Goal: Information Seeking & Learning: Learn about a topic

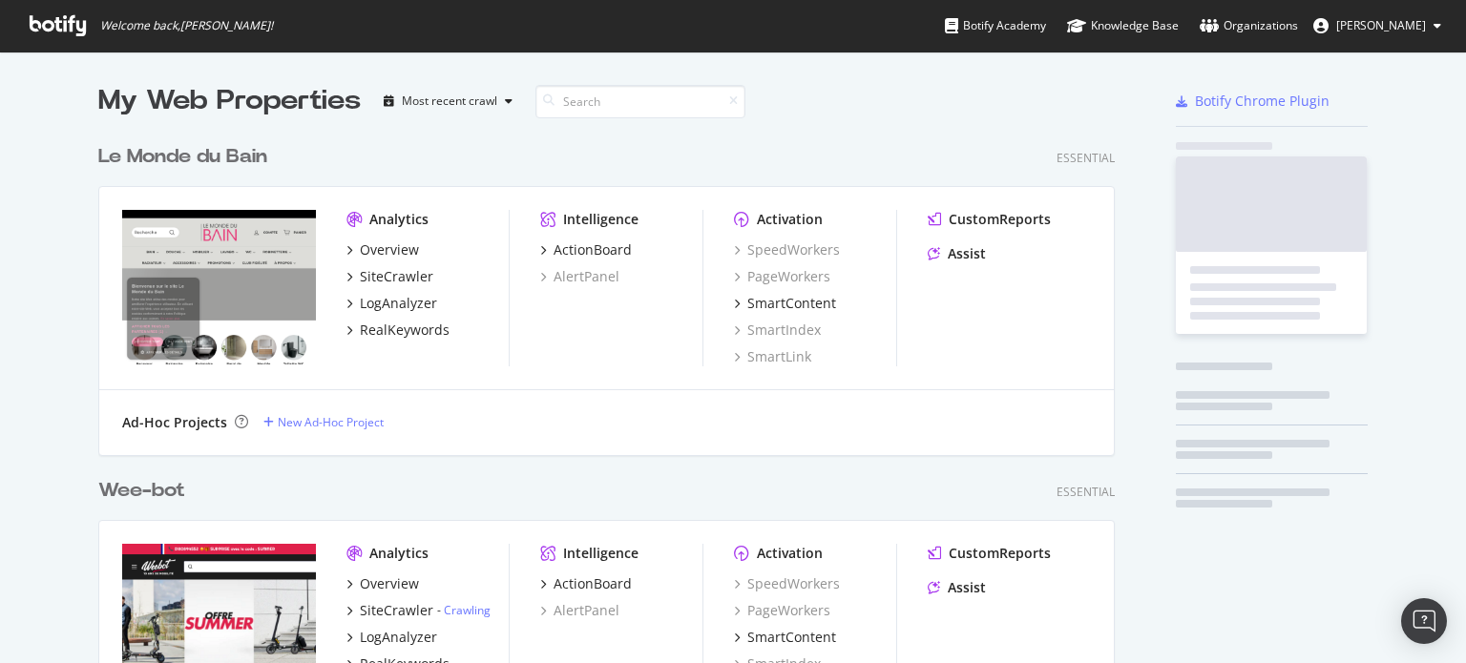
scroll to position [6686, 1018]
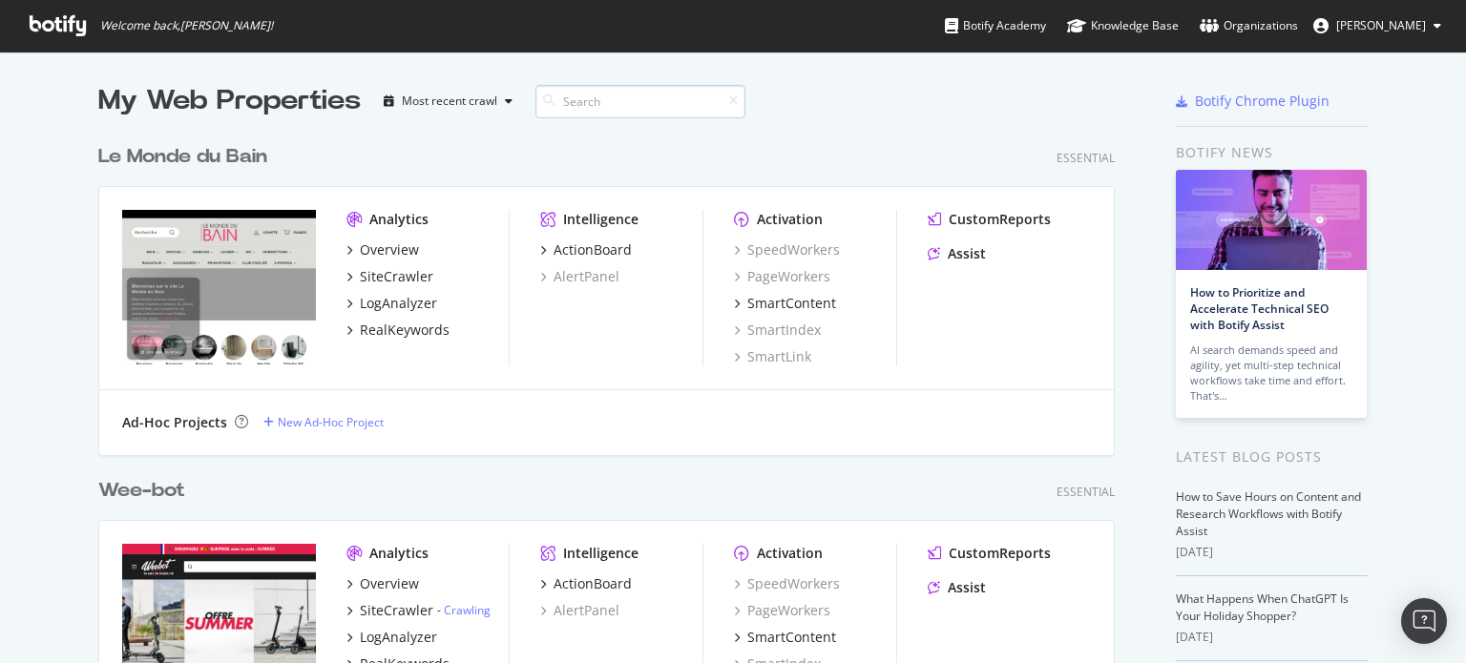
click at [561, 109] on input at bounding box center [641, 101] width 210 height 33
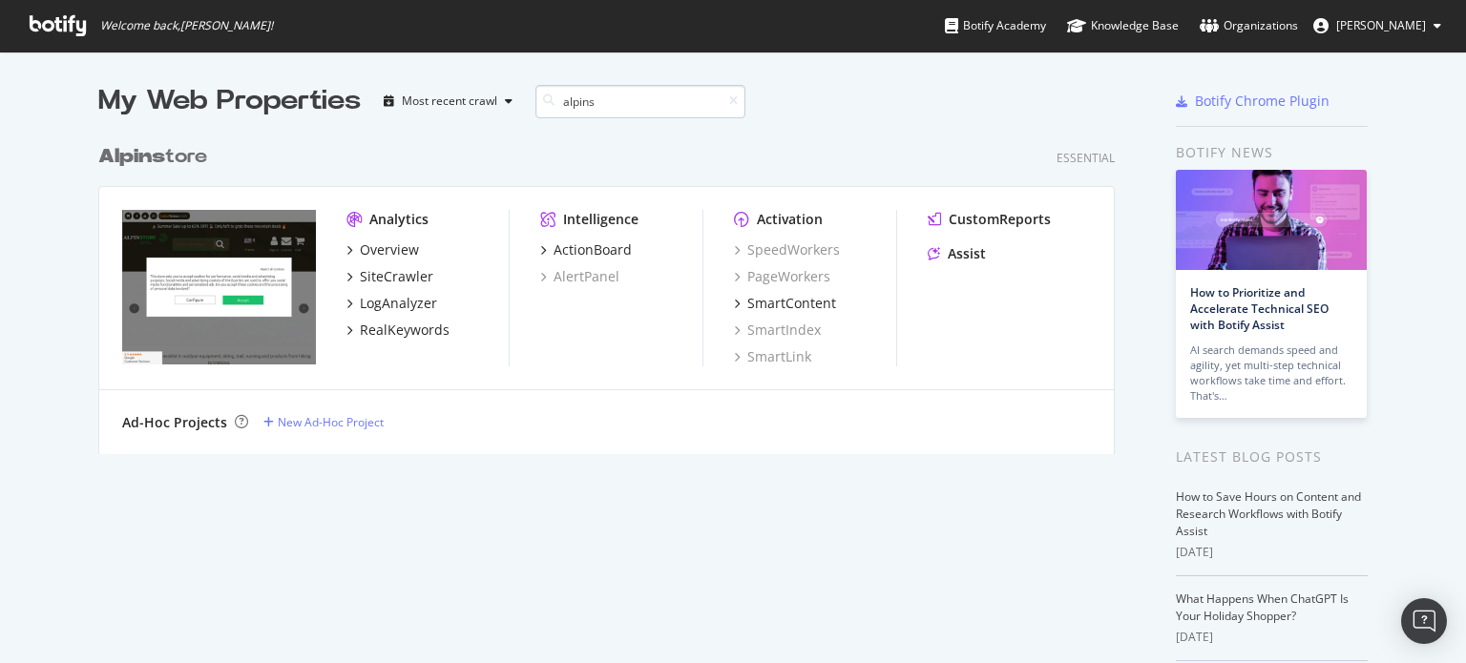
scroll to position [319, 1018]
type input "alpins"
click at [431, 267] on div "SiteCrawler" at bounding box center [428, 276] width 162 height 19
click at [416, 270] on div "SiteCrawler" at bounding box center [397, 276] width 74 height 19
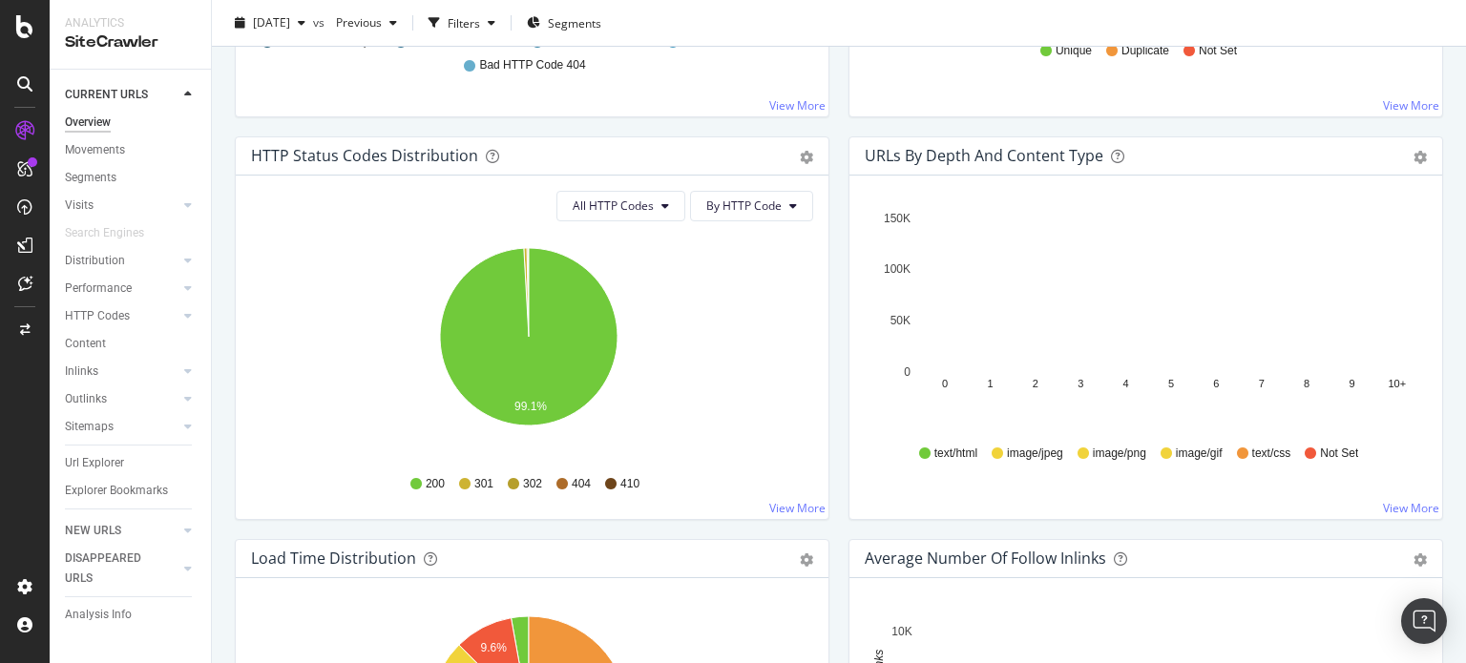
scroll to position [1527, 0]
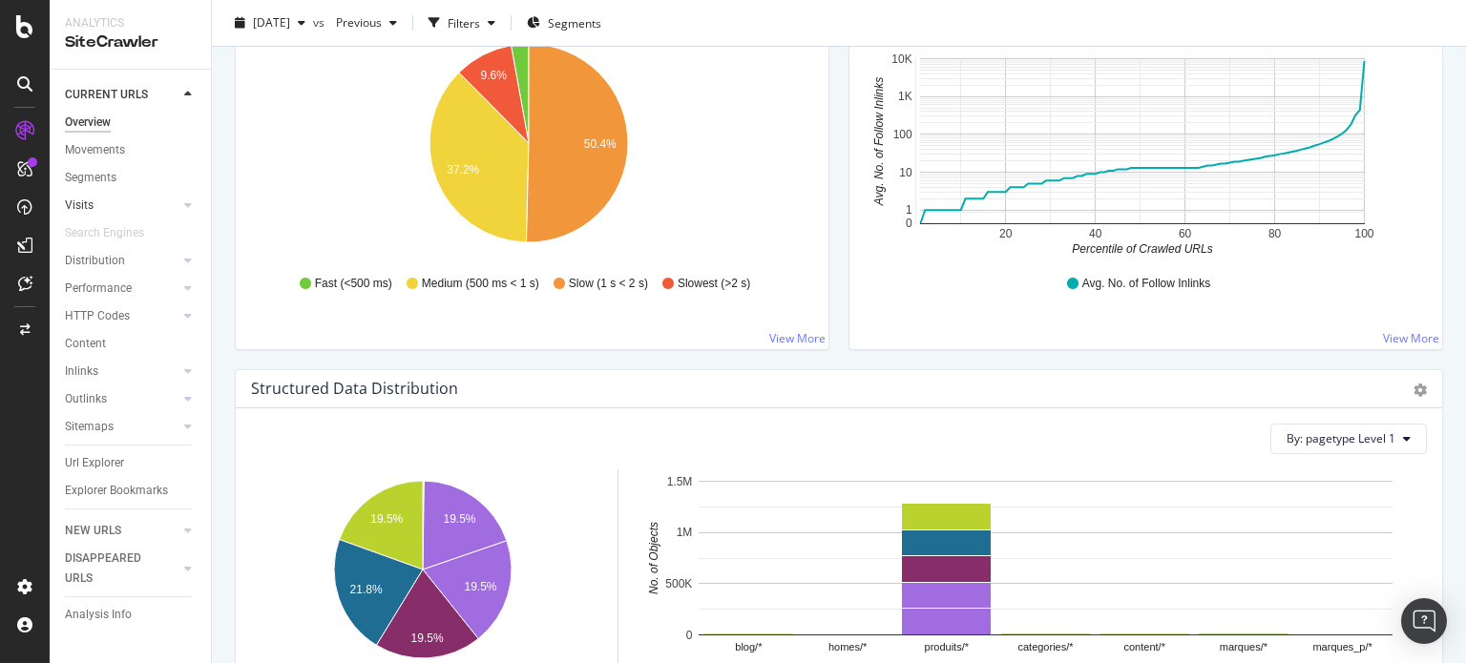
click at [99, 204] on link "Visits" at bounding box center [122, 206] width 114 height 20
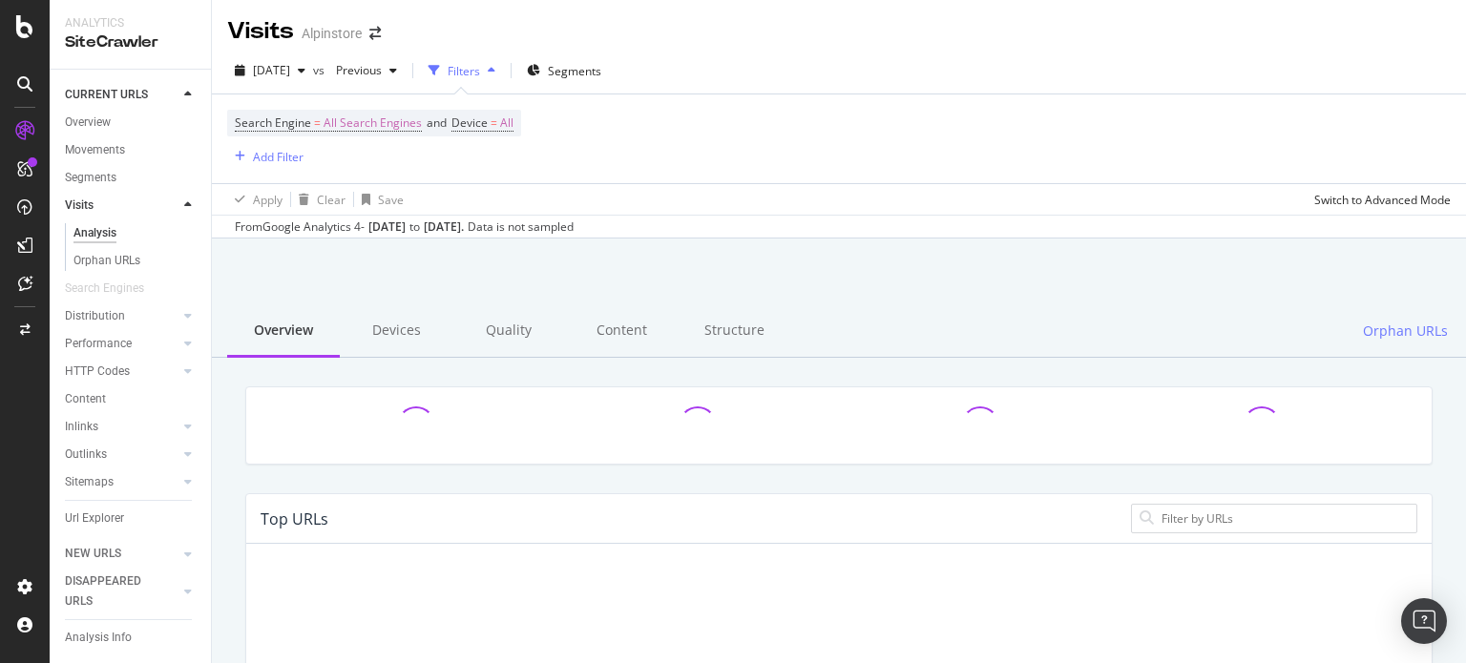
click at [678, 330] on div "Structure" at bounding box center [734, 331] width 113 height 53
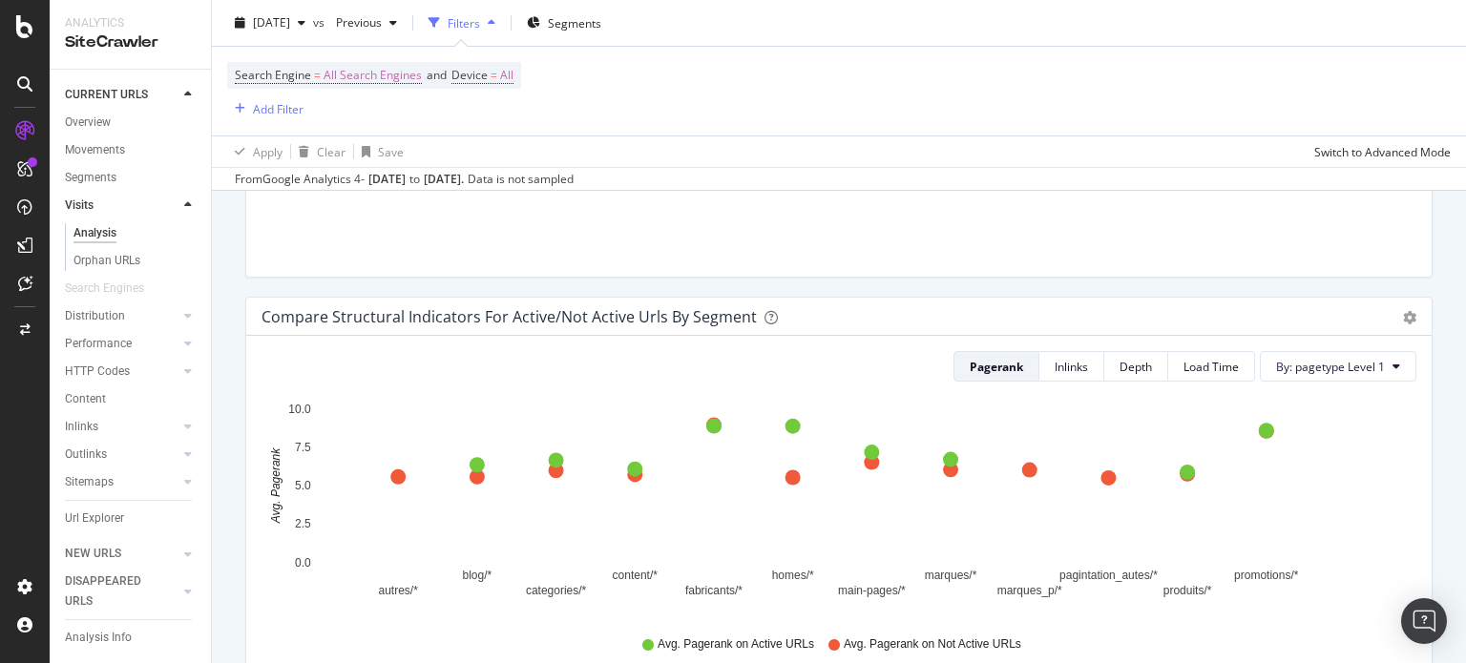
scroll to position [1399, 0]
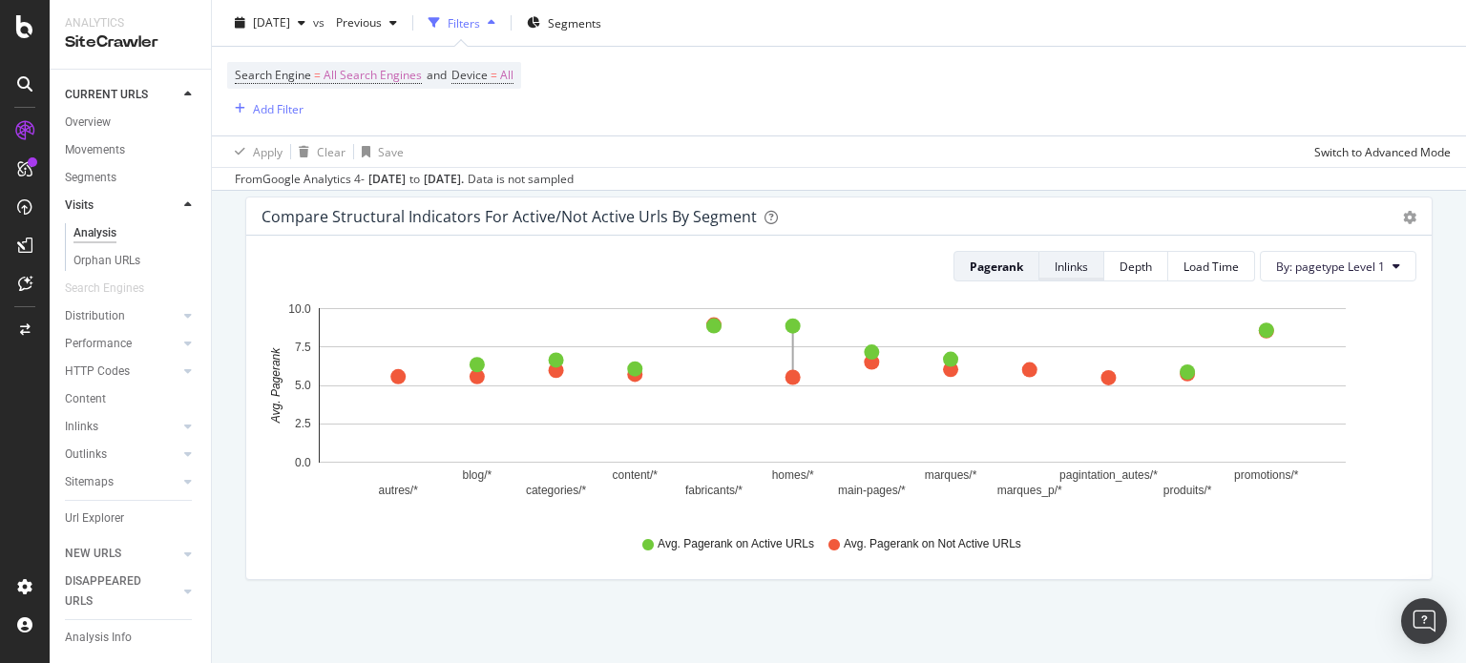
click at [1062, 267] on div "Inlinks" at bounding box center [1071, 267] width 33 height 16
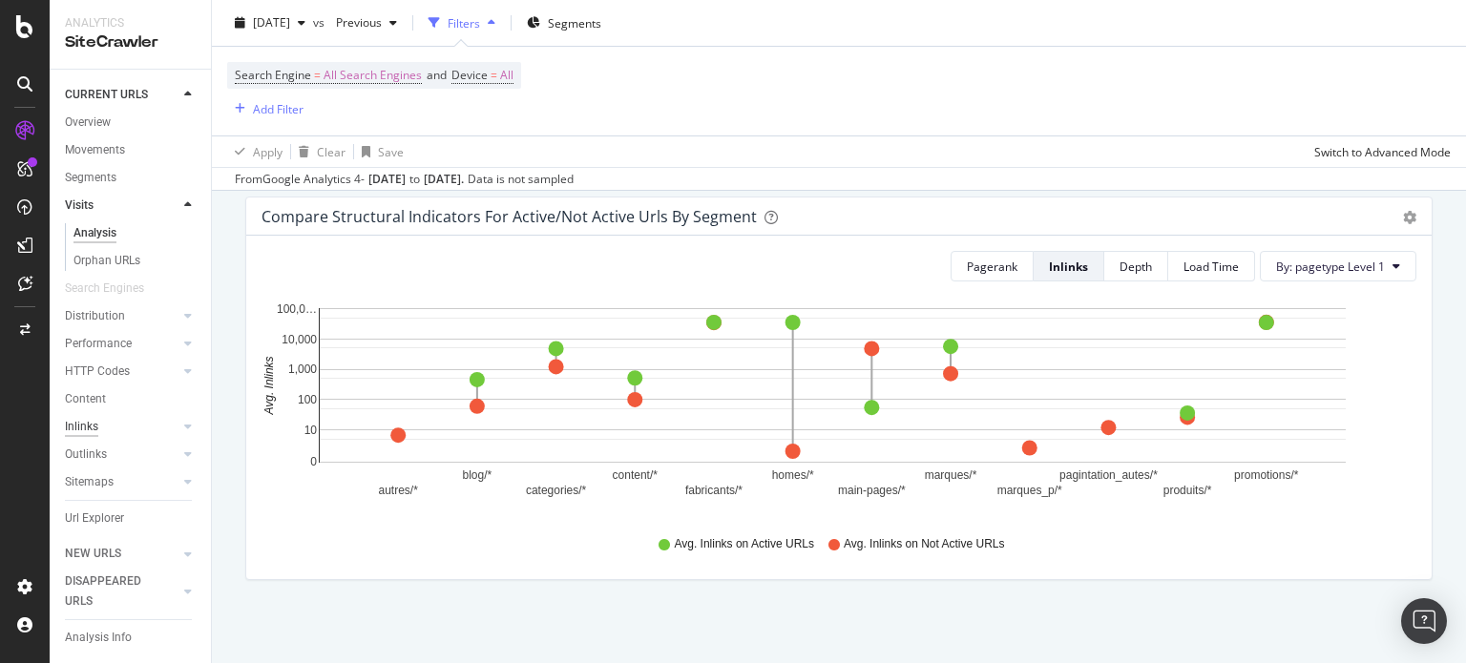
click at [88, 423] on div "Inlinks" at bounding box center [81, 427] width 33 height 20
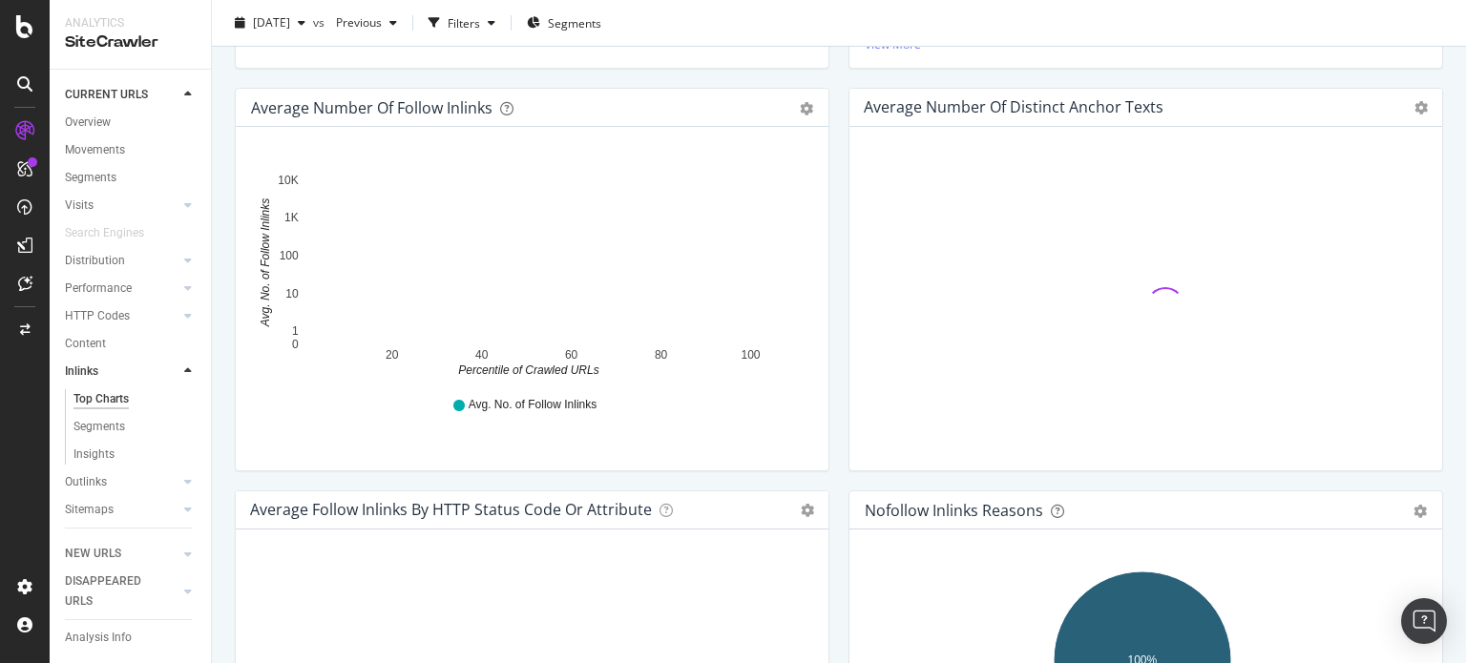
scroll to position [868, 0]
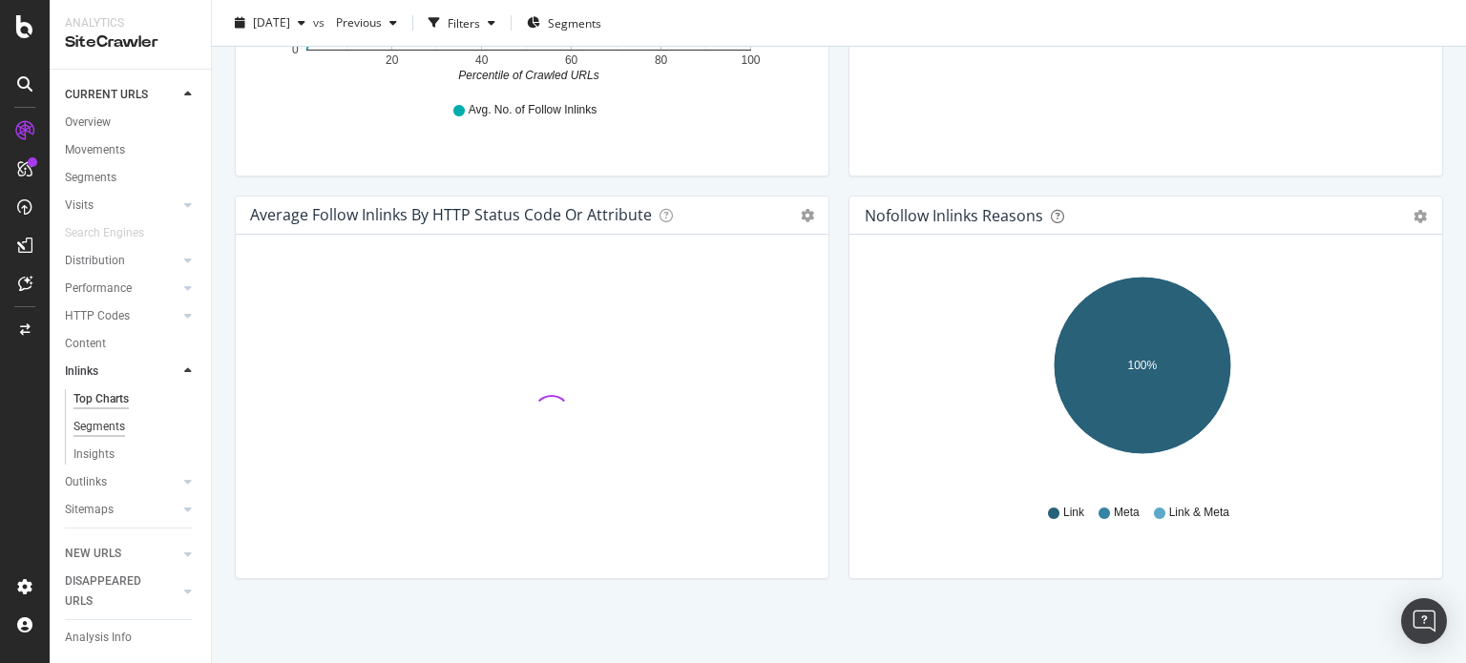
click at [118, 422] on div "Segments" at bounding box center [100, 427] width 52 height 20
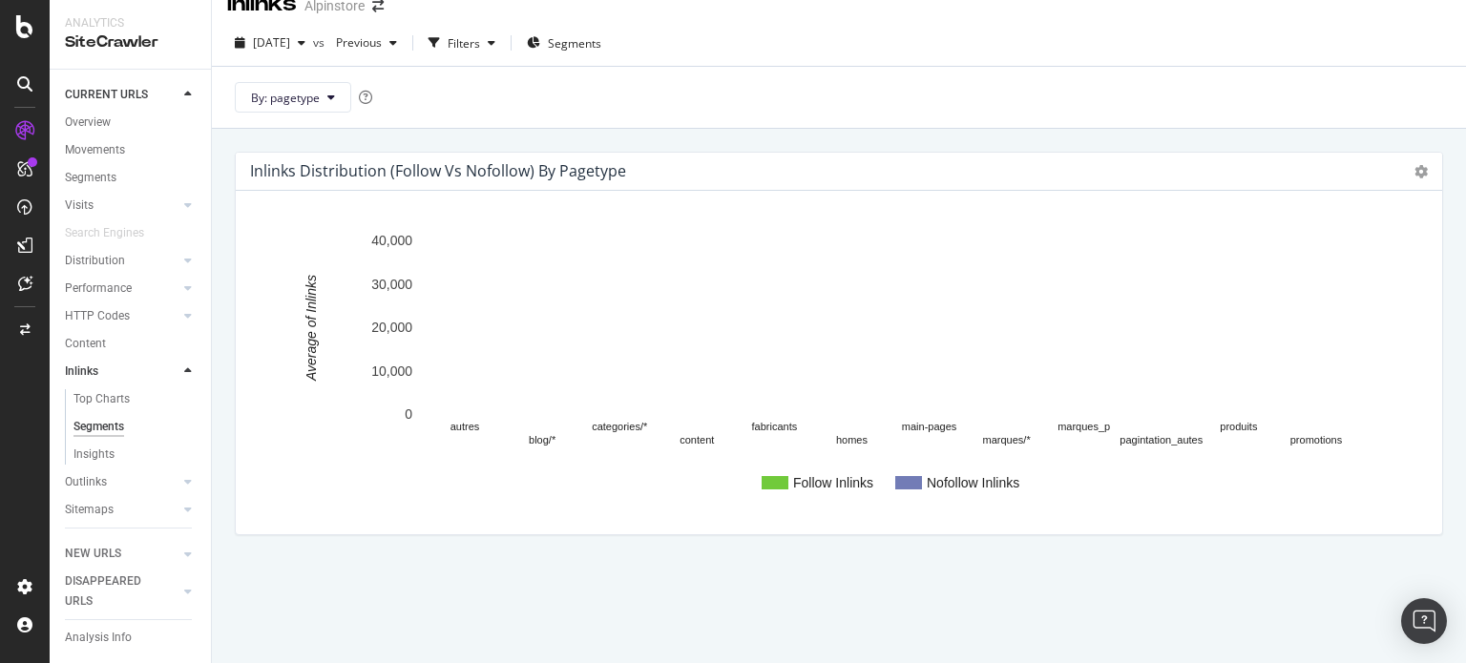
scroll to position [52, 0]
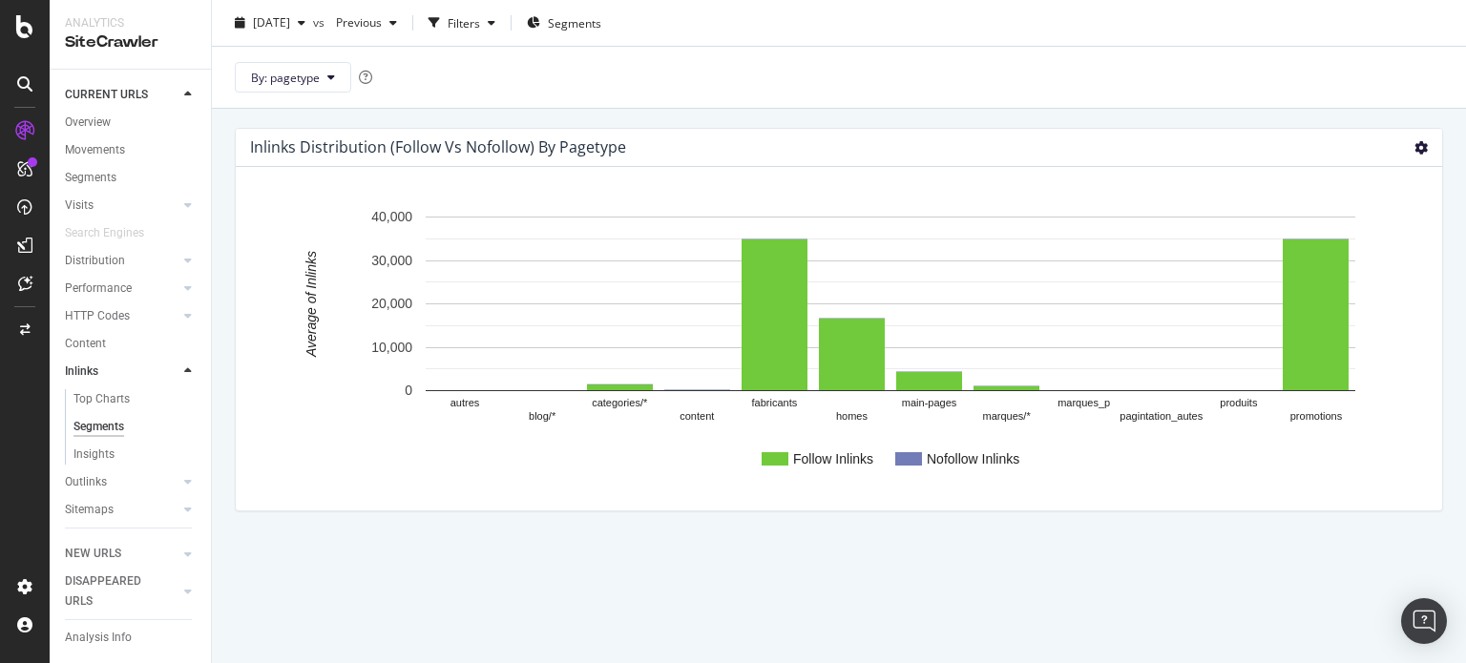
click at [1415, 145] on icon at bounding box center [1421, 147] width 13 height 13
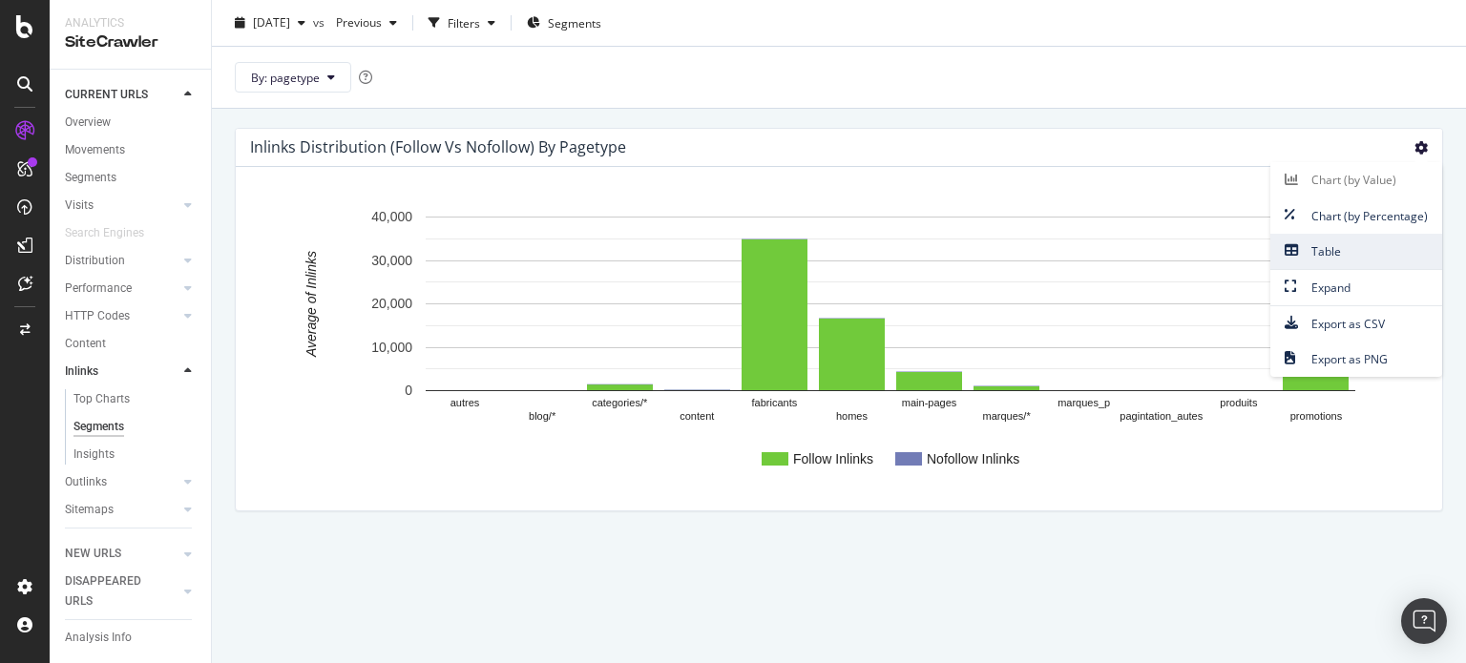
click at [1318, 241] on span "Table" at bounding box center [1357, 252] width 172 height 26
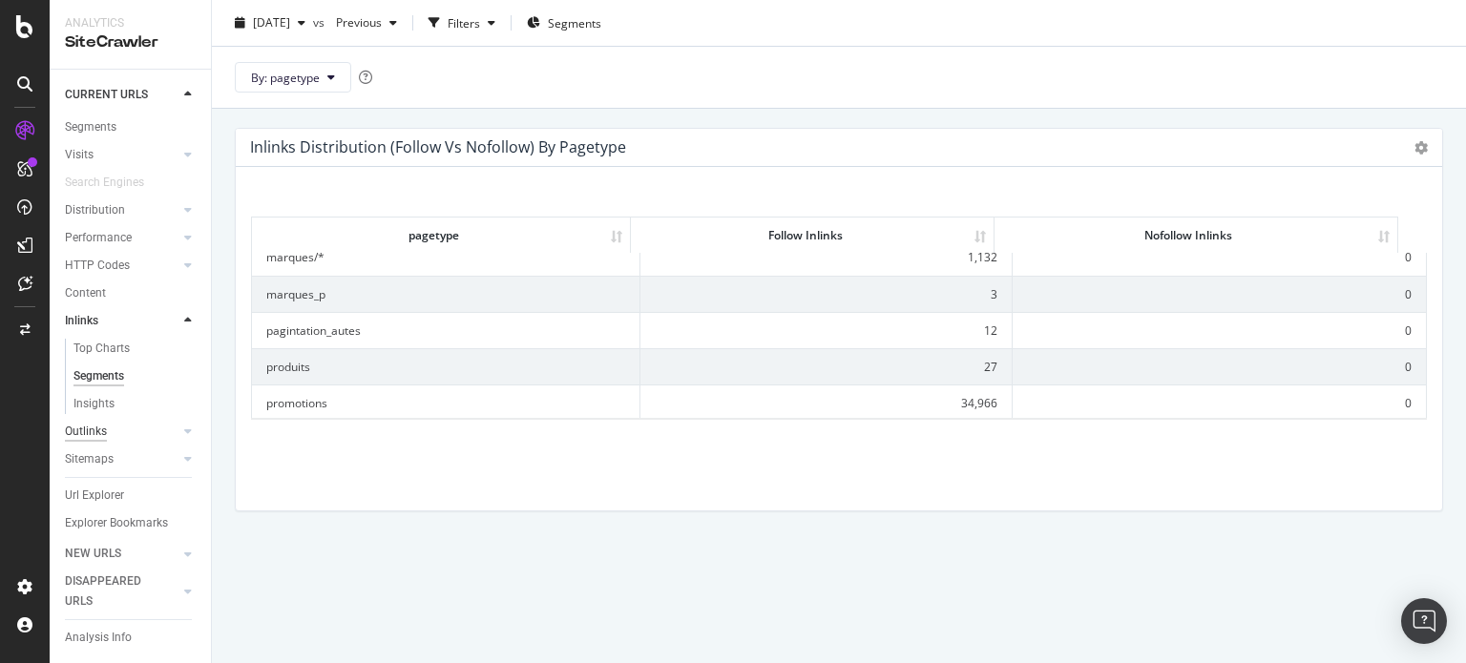
scroll to position [79, 0]
